Goal: Task Accomplishment & Management: Manage account settings

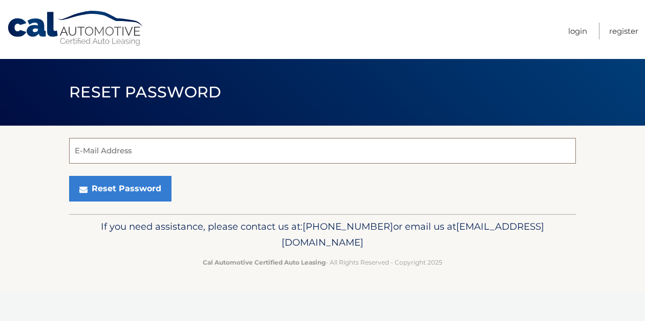
click at [178, 150] on input "E-Mail Address" at bounding box center [322, 151] width 507 height 26
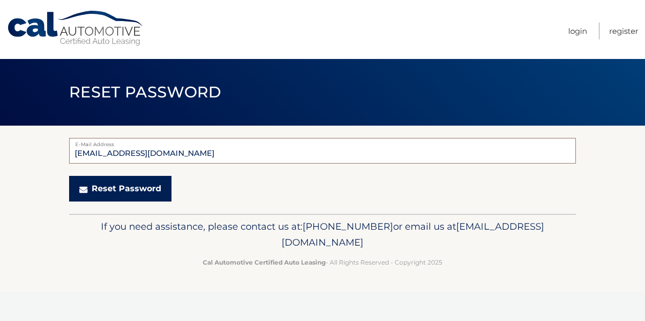
type input "[EMAIL_ADDRESS][DOMAIN_NAME]"
click at [146, 191] on button "Reset Password" at bounding box center [120, 189] width 102 height 26
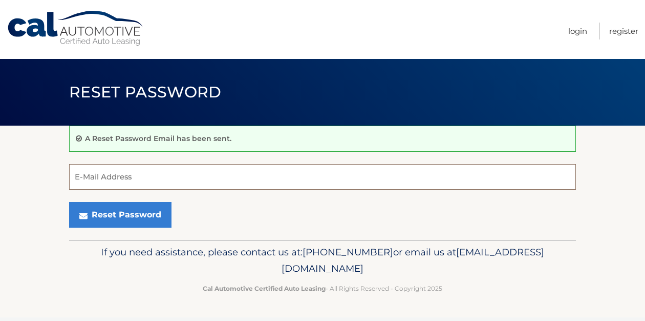
click at [131, 176] on input "E-Mail Address" at bounding box center [322, 177] width 507 height 26
type input "[EMAIL_ADDRESS][DOMAIN_NAME]"
click at [582, 30] on link "Login" at bounding box center [578, 31] width 19 height 17
